Goal: Information Seeking & Learning: Learn about a topic

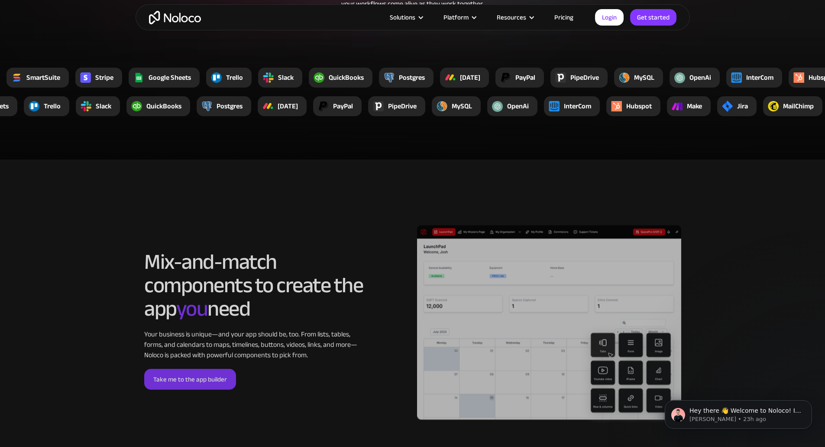
scroll to position [1516, 0]
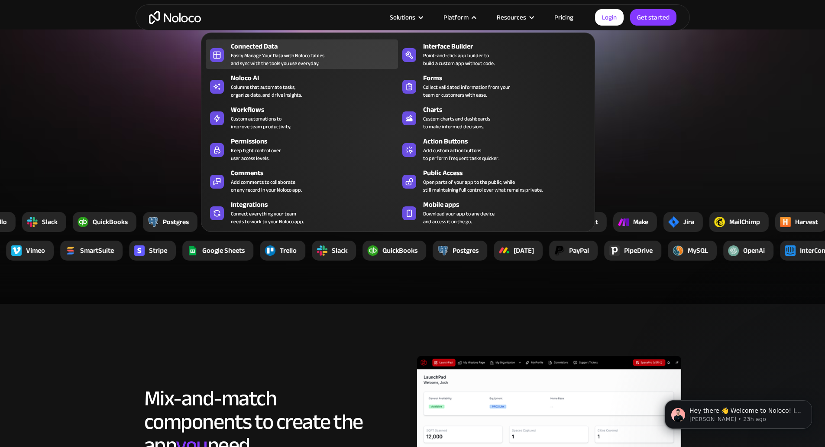
click at [305, 55] on div "Easily Manage Your Data with Noloco Tables and sync with the tools you use ever…" at bounding box center [278, 60] width 94 height 16
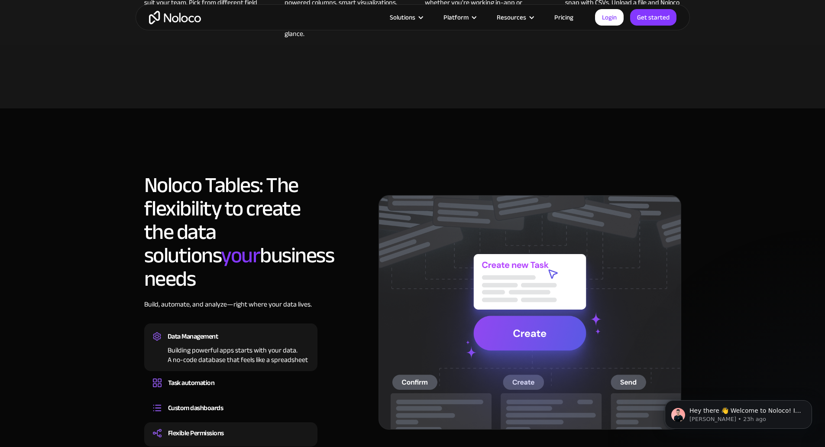
scroll to position [722, 0]
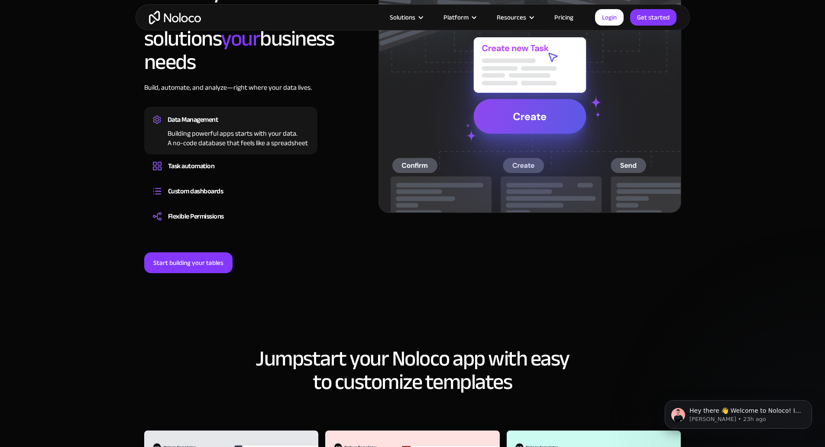
click at [565, 16] on link "Pricing" at bounding box center [564, 17] width 41 height 11
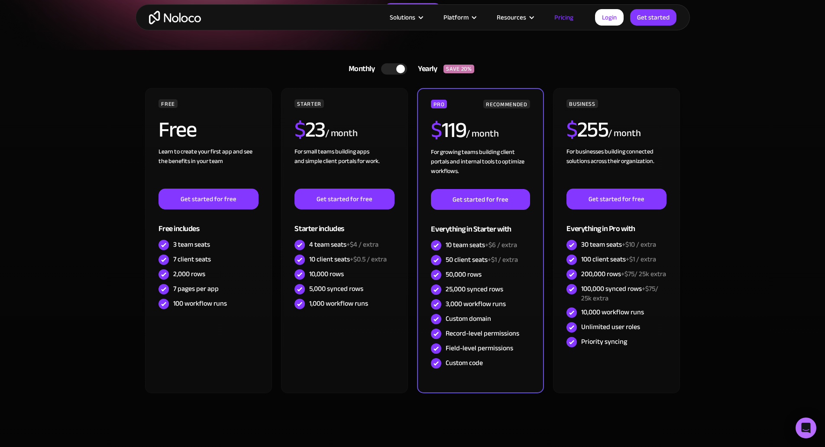
scroll to position [217, 0]
